Goal: Find specific page/section: Find specific page/section

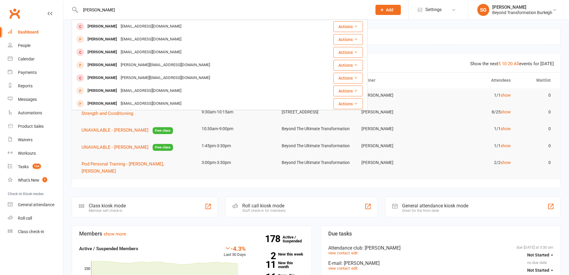
click at [91, 11] on input "[PERSON_NAME]" at bounding box center [223, 10] width 289 height 8
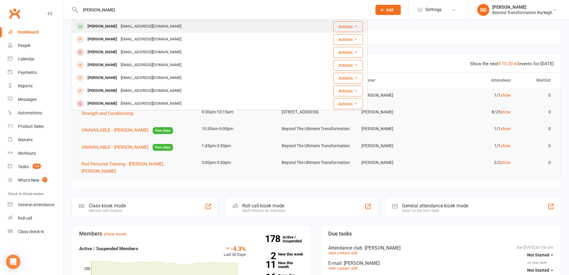
type input "[PERSON_NAME]"
click at [120, 24] on div "[EMAIL_ADDRESS][DOMAIN_NAME]" at bounding box center [151, 26] width 64 height 9
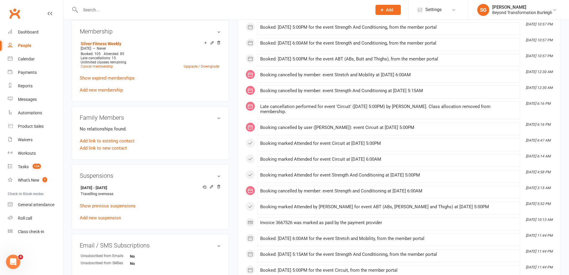
scroll to position [239, 0]
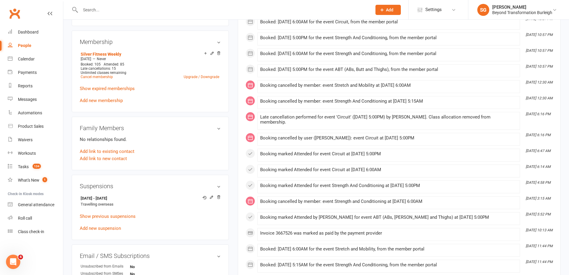
click at [135, 8] on input "text" at bounding box center [223, 10] width 289 height 8
click at [38, 58] on link "Calendar" at bounding box center [35, 58] width 55 height 13
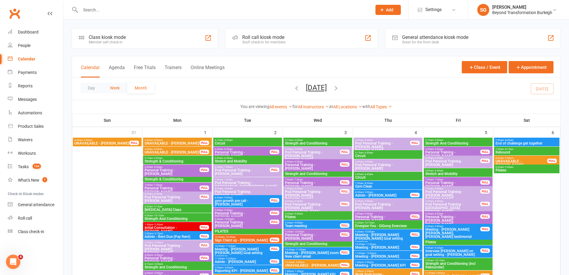
click at [122, 92] on button "Week" at bounding box center [114, 87] width 25 height 11
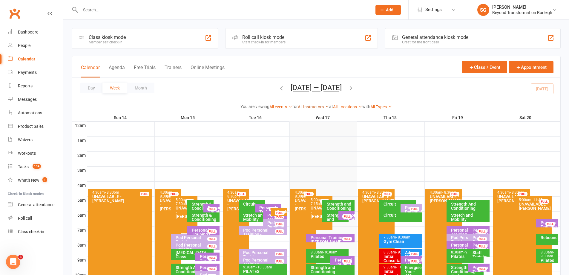
click at [313, 107] on link "All Instructors" at bounding box center [313, 106] width 31 height 5
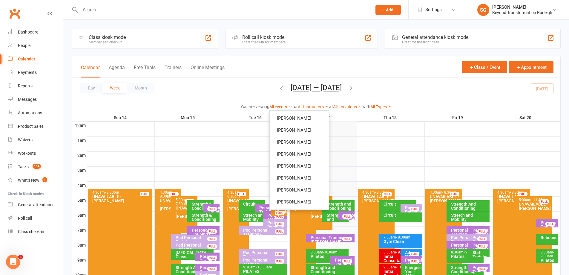
click at [353, 88] on icon "button" at bounding box center [351, 88] width 7 height 7
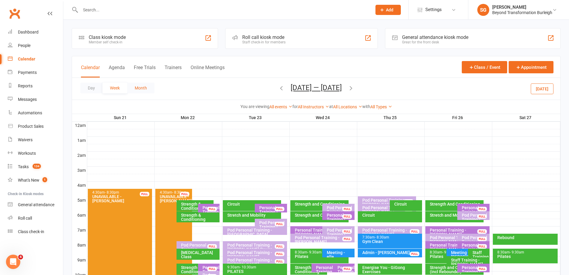
click at [147, 89] on button "Month" at bounding box center [140, 87] width 27 height 11
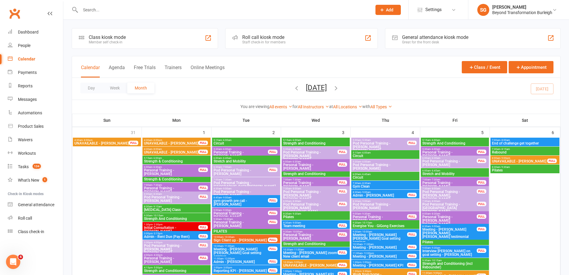
click at [339, 88] on icon "button" at bounding box center [336, 88] width 7 height 7
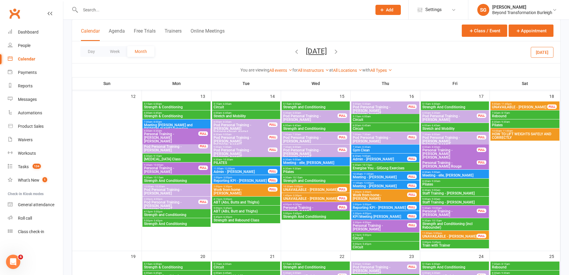
scroll to position [387, 0]
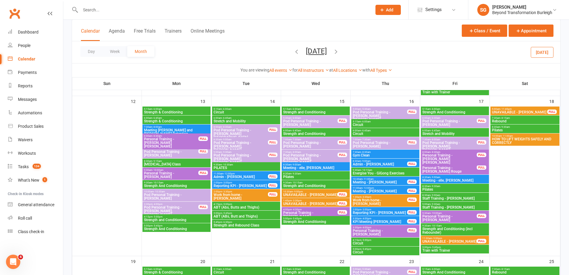
click at [535, 138] on span "HOW TO LIFT WEIGHTS SAFELY AND CORRECTLY" at bounding box center [525, 140] width 67 height 7
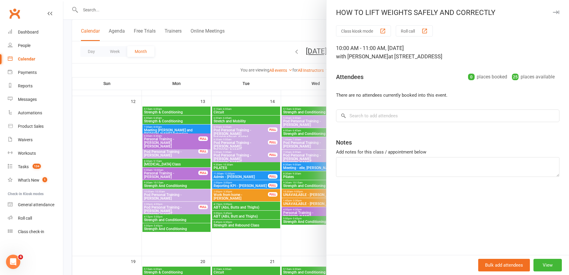
click at [262, 106] on div at bounding box center [316, 137] width 506 height 275
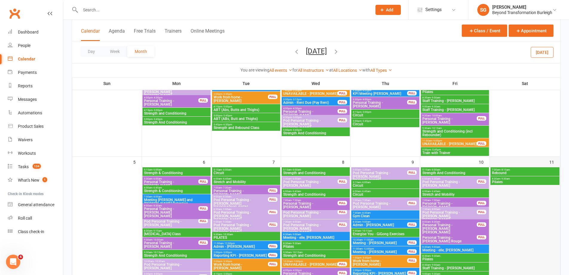
scroll to position [329, 0]
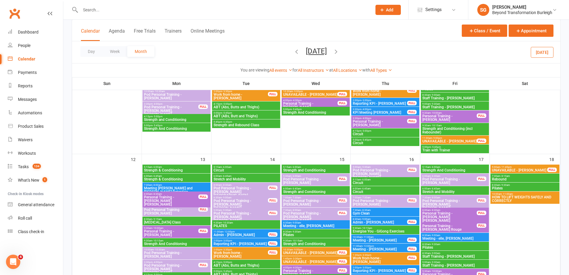
click at [511, 193] on span "- 11:00am" at bounding box center [507, 193] width 11 height 3
